Goal: Transaction & Acquisition: Purchase product/service

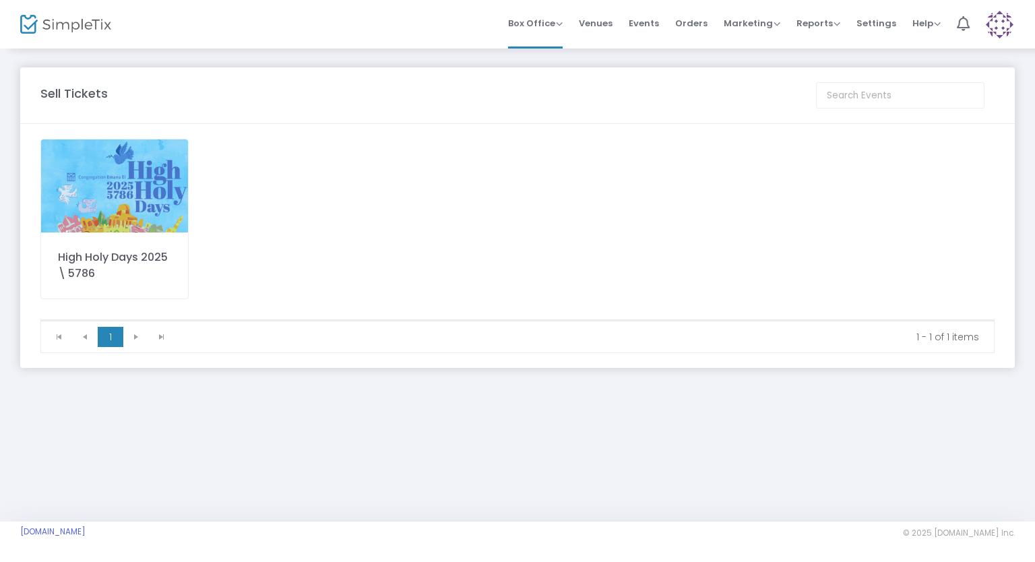
click at [117, 177] on img at bounding box center [114, 186] width 147 height 93
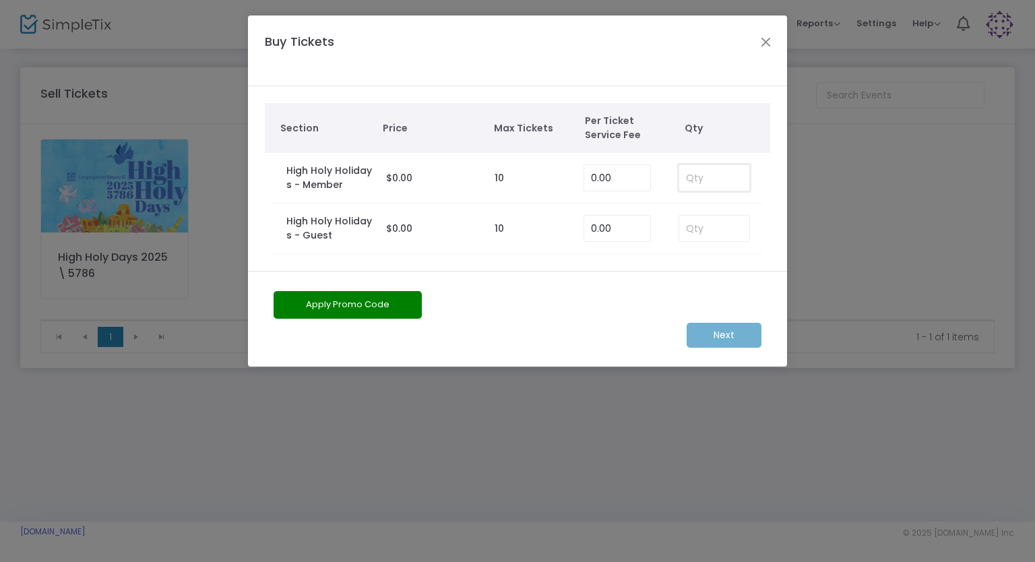
click at [709, 177] on input at bounding box center [714, 178] width 70 height 26
type input "1"
click at [709, 328] on m-button "Next" at bounding box center [724, 335] width 75 height 25
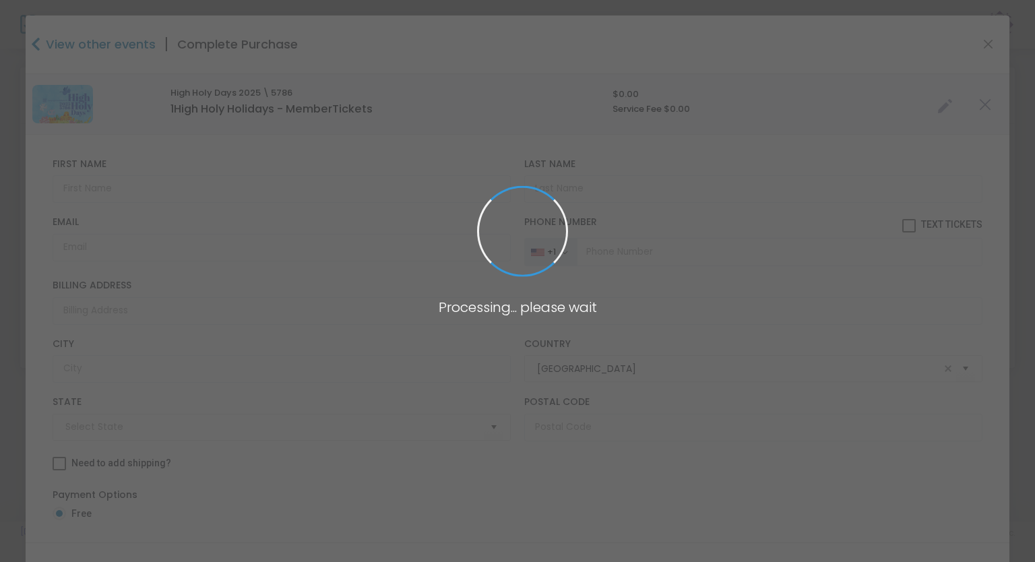
type input "[US_STATE]"
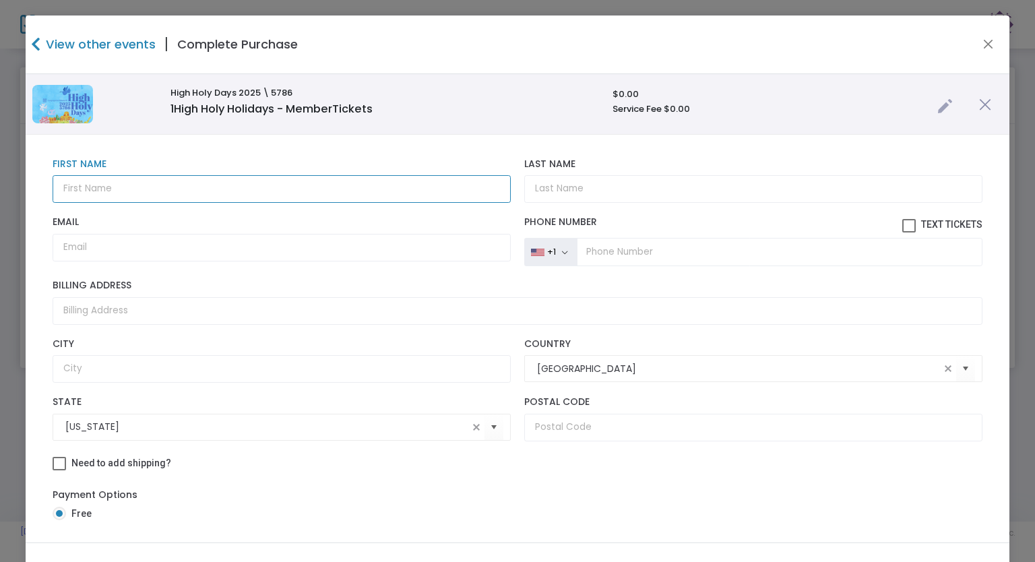
click at [167, 193] on input "text" at bounding box center [282, 189] width 458 height 28
type input "[PERSON_NAME]"
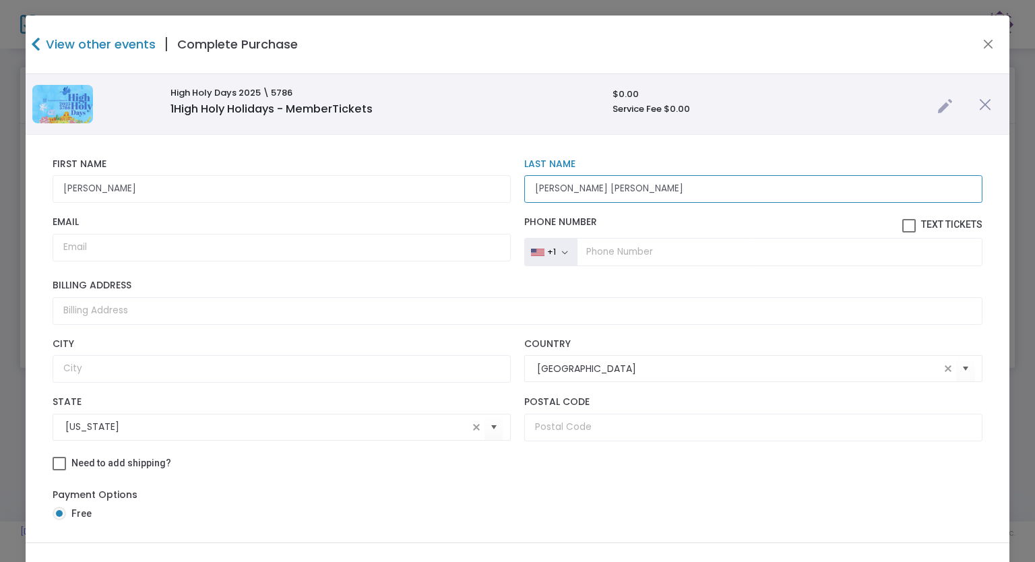
type input "[PERSON_NAME] [PERSON_NAME]"
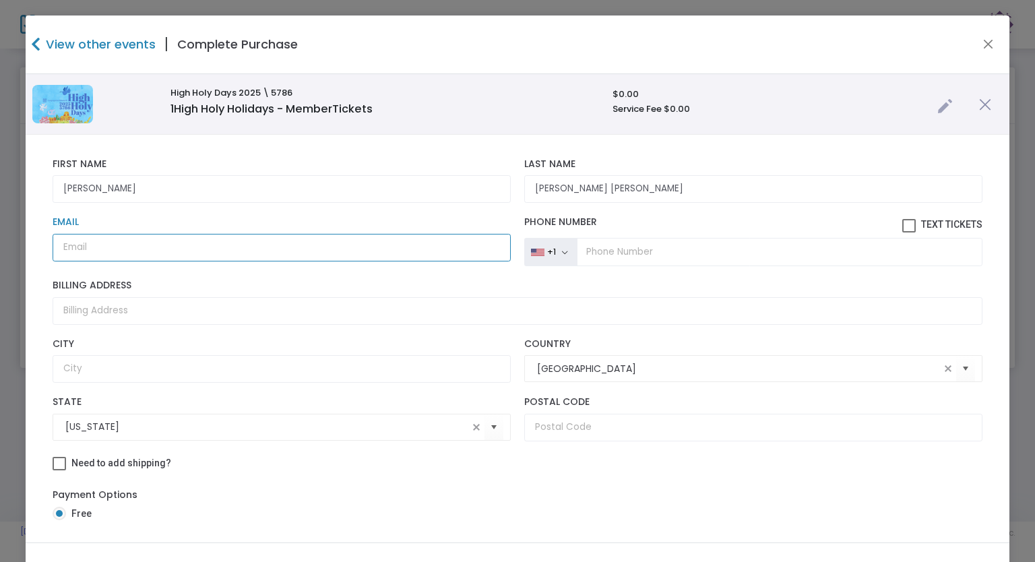
click at [315, 243] on input "Email" at bounding box center [282, 248] width 458 height 28
type input "[EMAIL_ADDRESS][DOMAIN_NAME]"
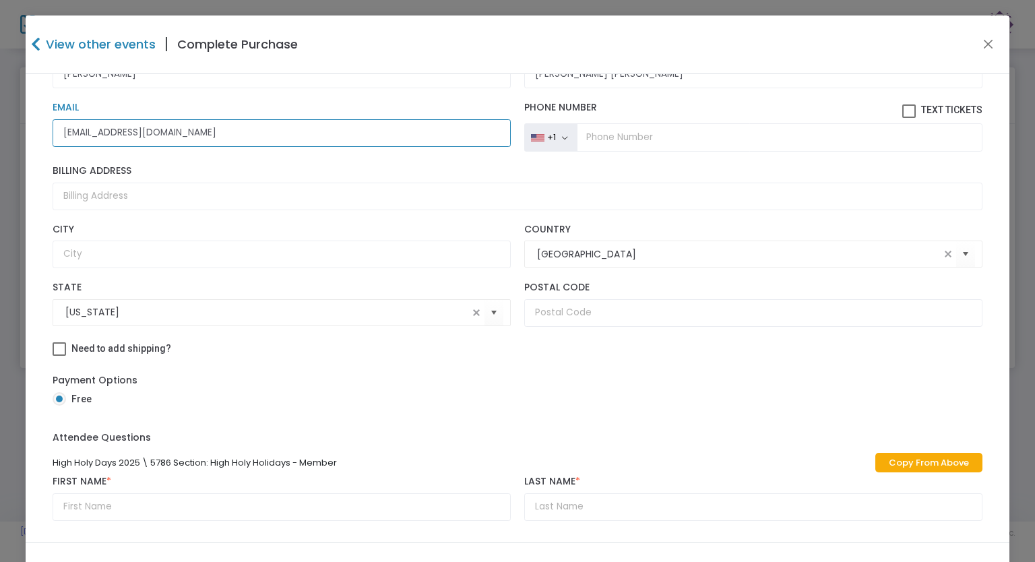
scroll to position [62, 0]
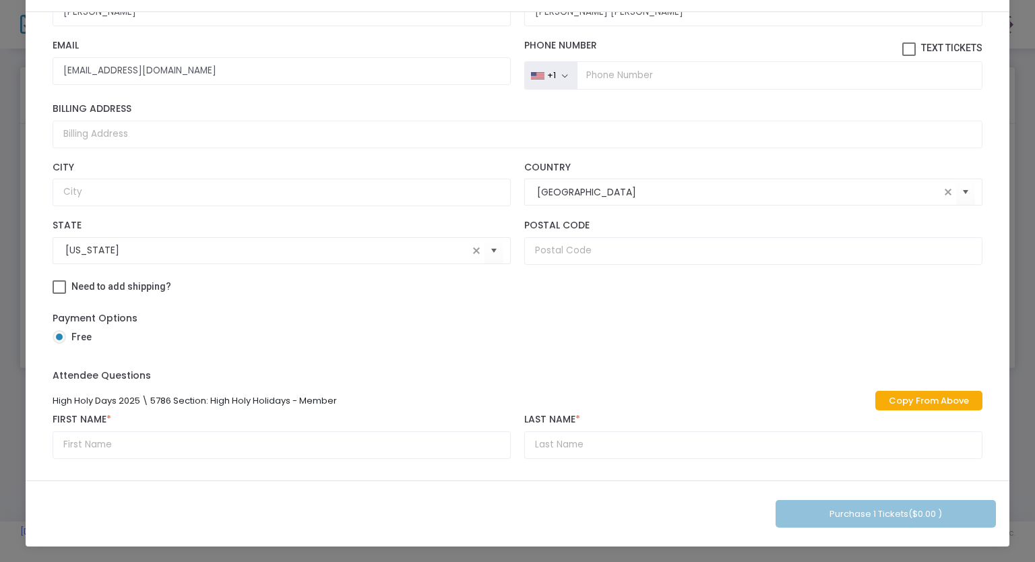
click at [936, 396] on link "Copy From Above" at bounding box center [929, 401] width 107 height 20
type input "[PERSON_NAME]"
type input "[PERSON_NAME] [PERSON_NAME]"
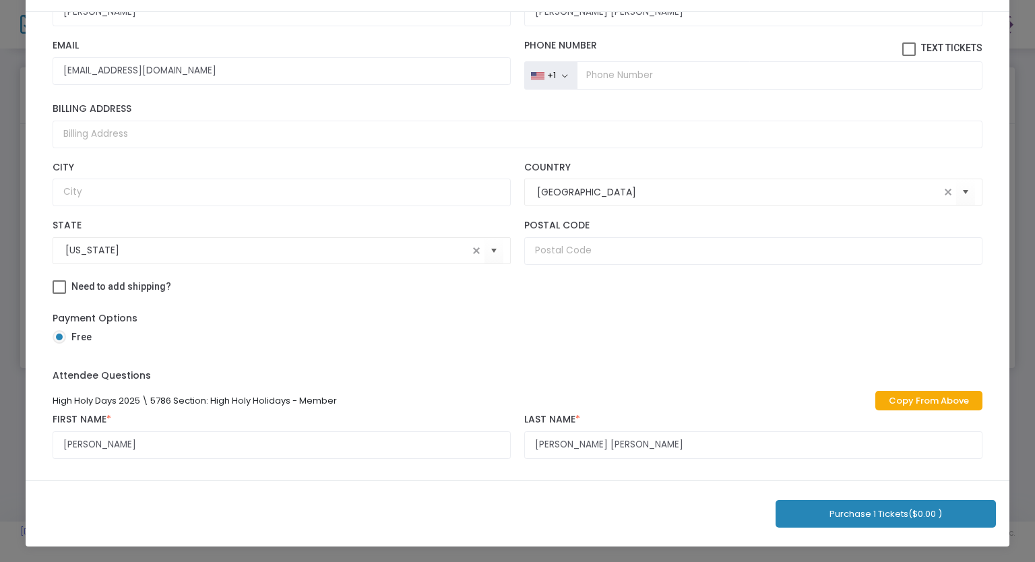
click at [849, 512] on button "Purchase 1 Tickets ($0.00 )" at bounding box center [886, 514] width 220 height 28
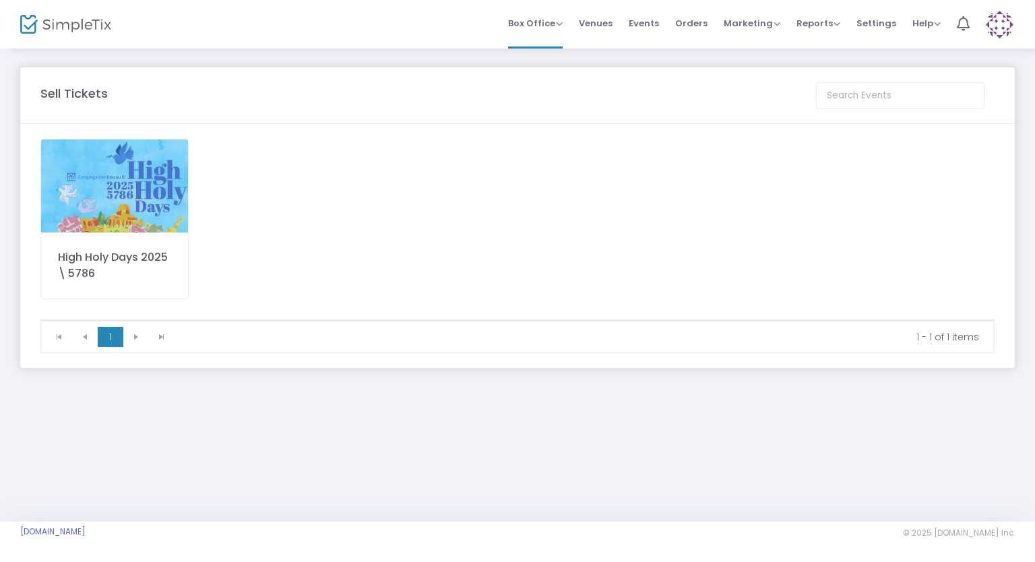
click at [581, 241] on div "High Holy Days 2025 \ 5786" at bounding box center [518, 229] width 968 height 181
